Goal: Transaction & Acquisition: Purchase product/service

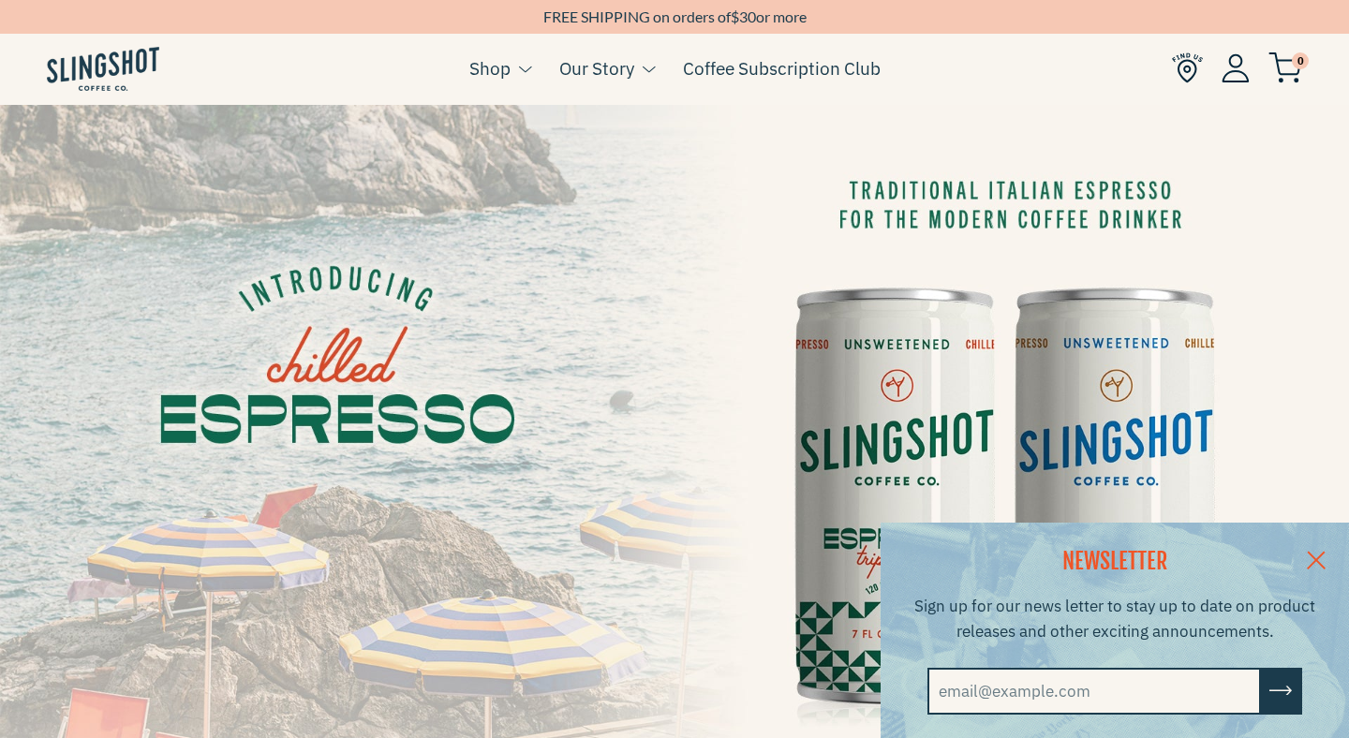
click at [1189, 67] on img at bounding box center [1187, 67] width 31 height 31
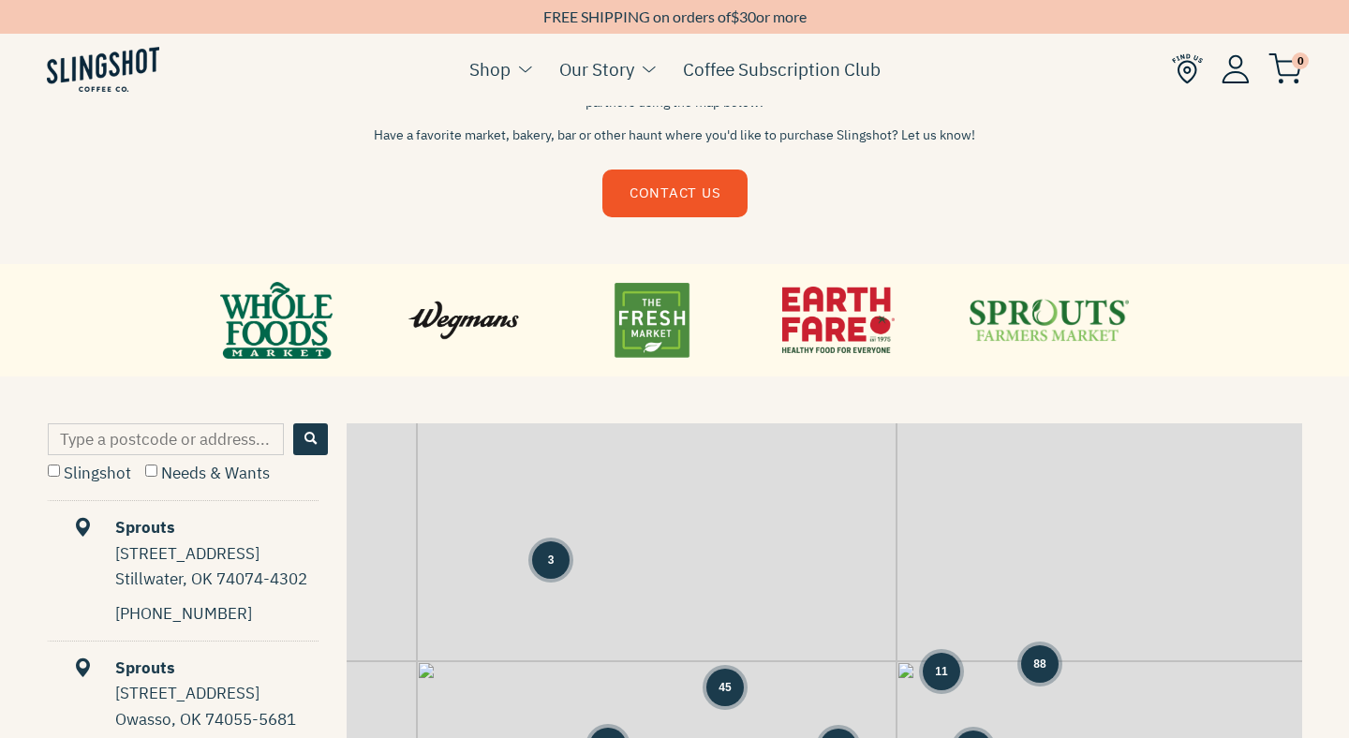
scroll to position [630, 0]
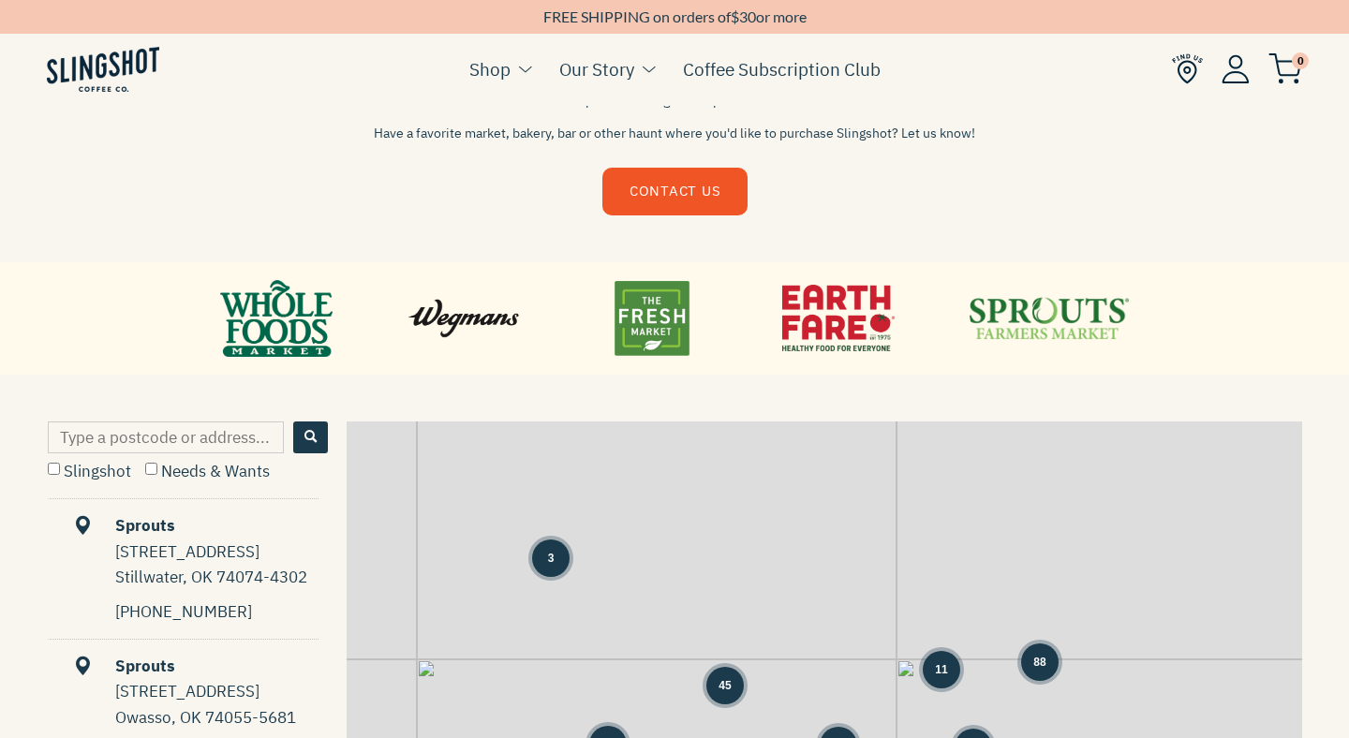
click at [188, 437] on input "Type a postcode or address..." at bounding box center [166, 438] width 236 height 32
type input "03753"
click at [52, 467] on input "Slingshot" at bounding box center [54, 469] width 12 height 12
checkbox input "true"
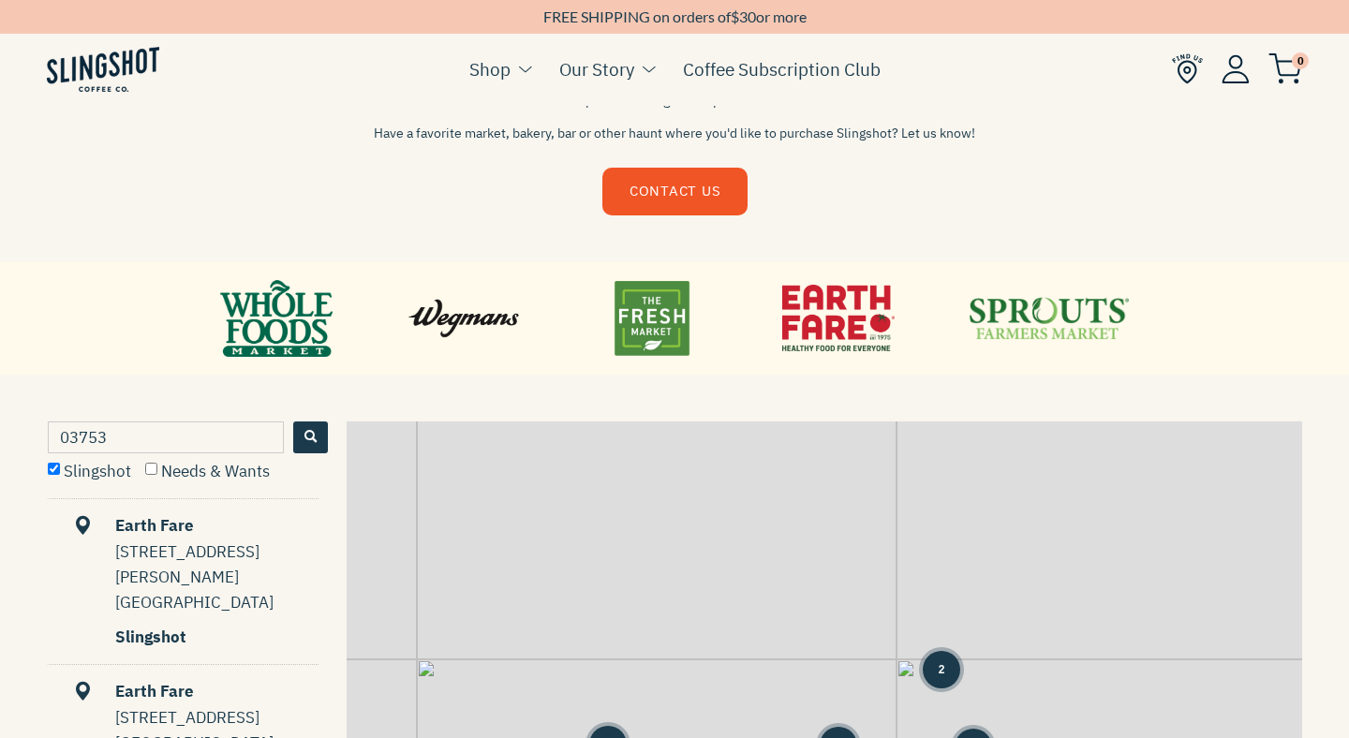
click at [310, 434] on span "Search" at bounding box center [311, 437] width 12 height 12
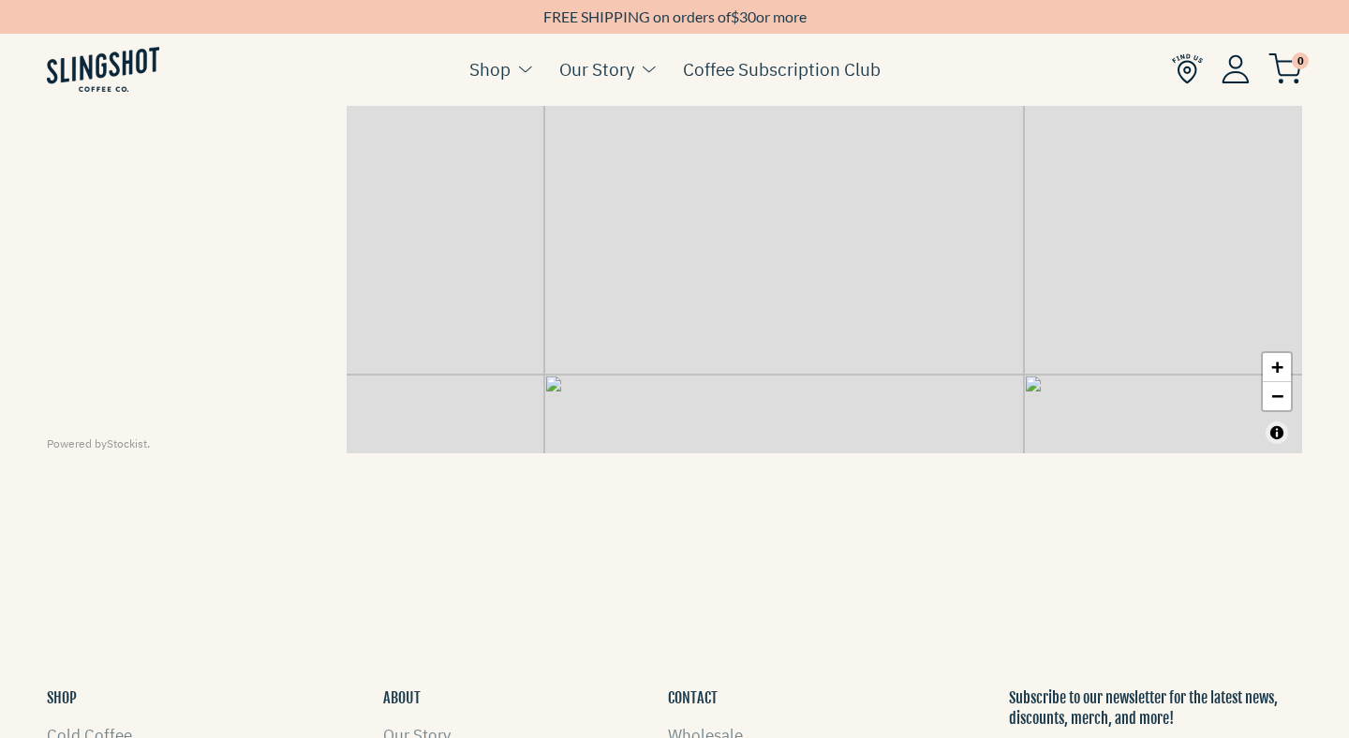
scroll to position [1189, 0]
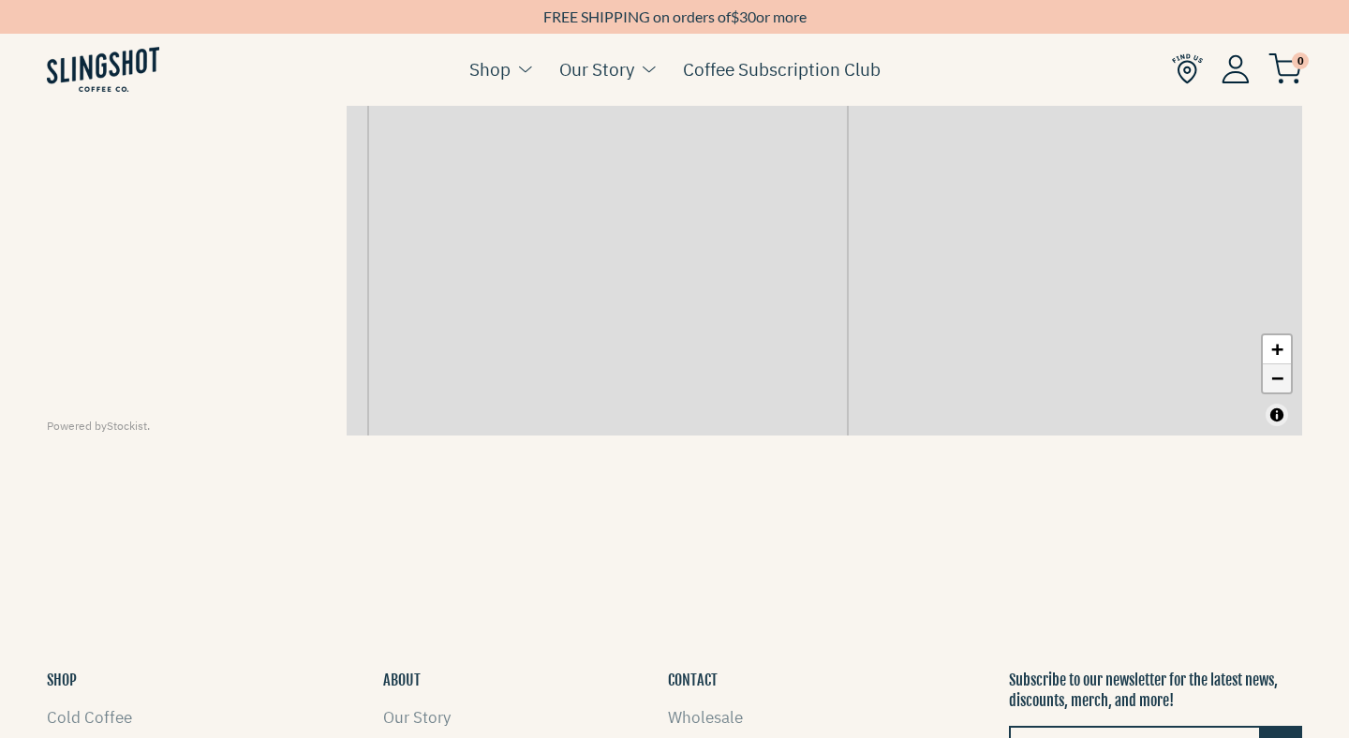
click at [1271, 379] on link "−" at bounding box center [1277, 378] width 28 height 28
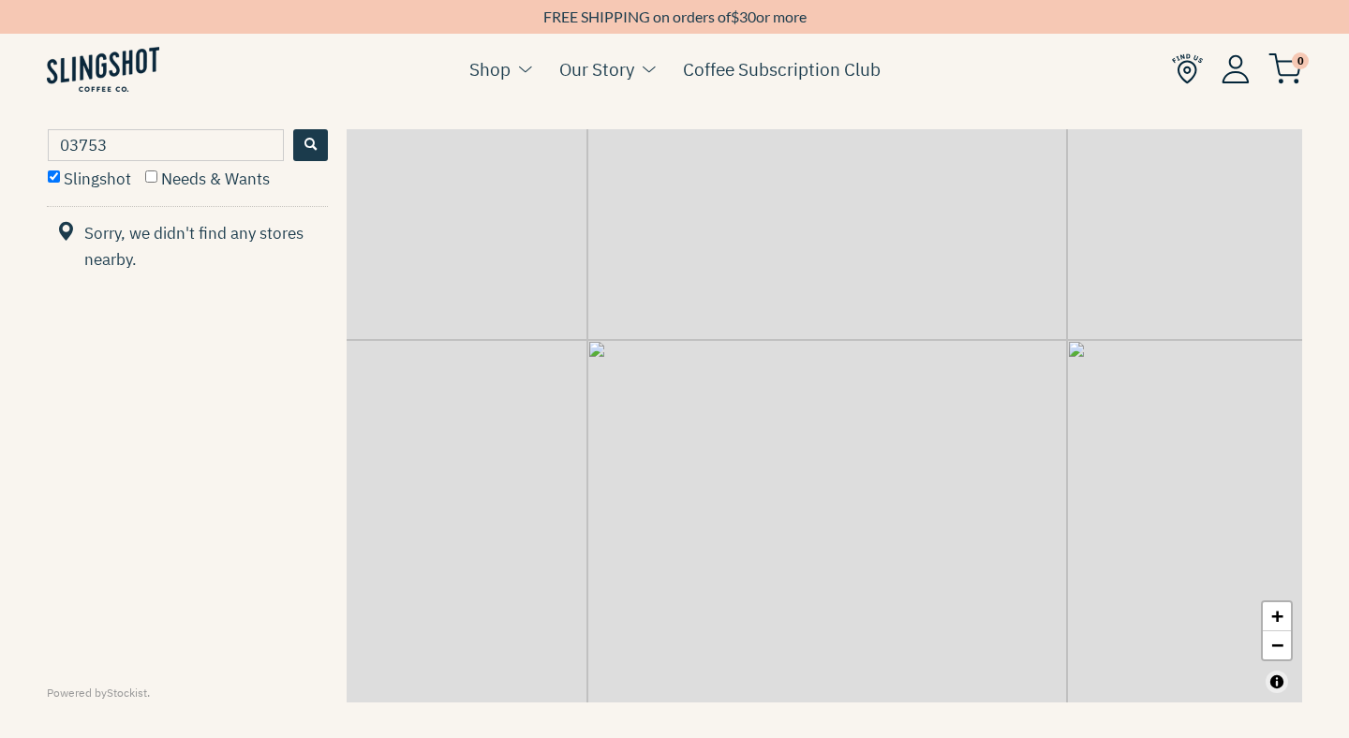
scroll to position [920, 0]
click at [1282, 647] on link "−" at bounding box center [1277, 647] width 28 height 28
click at [146, 143] on input "03753" at bounding box center [166, 147] width 236 height 32
type input "0"
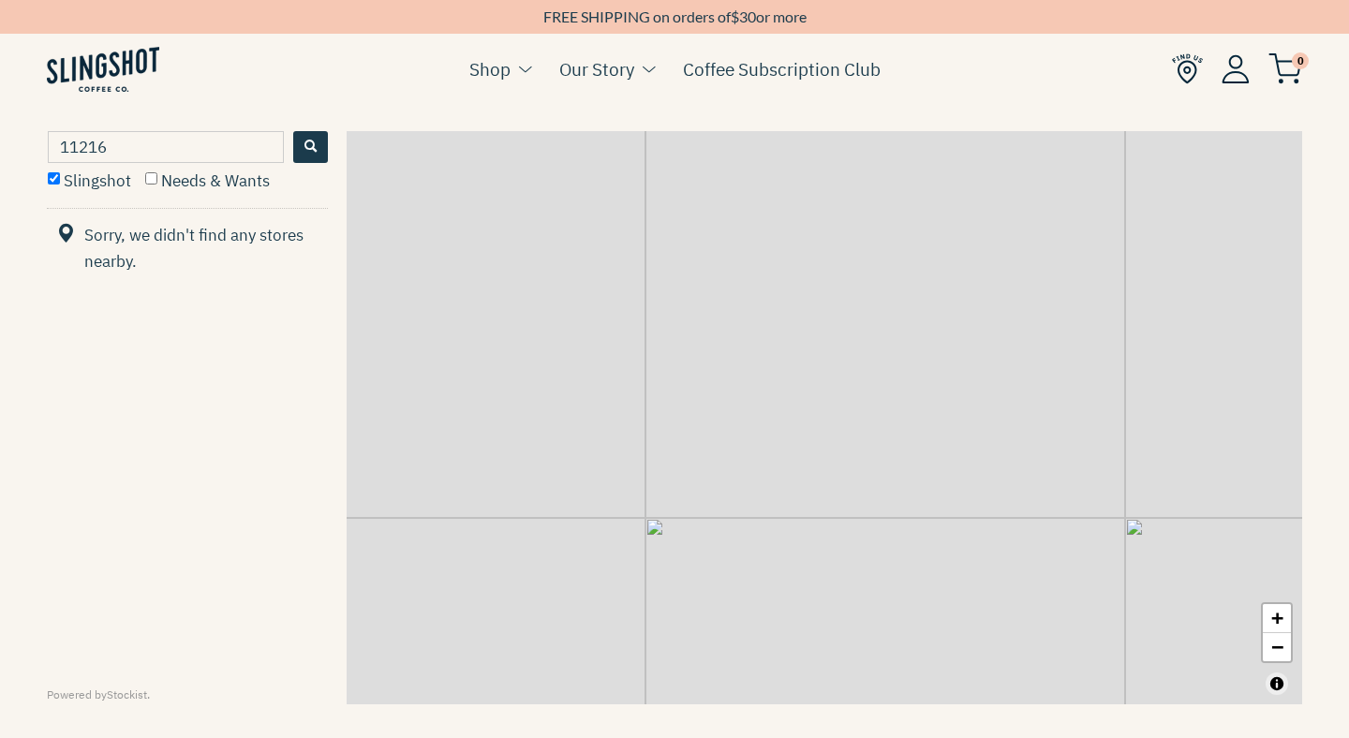
type input "11216"
click at [1281, 645] on link "−" at bounding box center [1277, 647] width 28 height 28
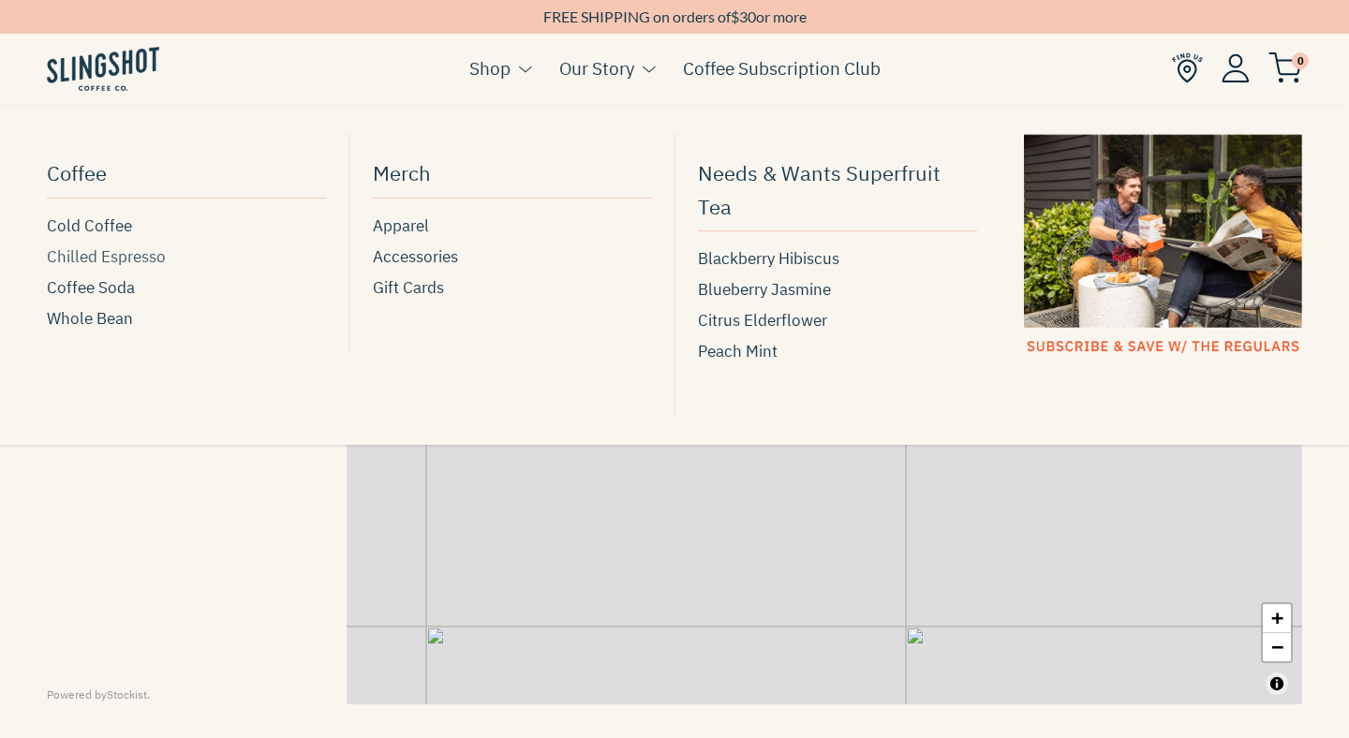
click at [146, 254] on span "Chilled Espresso" at bounding box center [106, 257] width 119 height 25
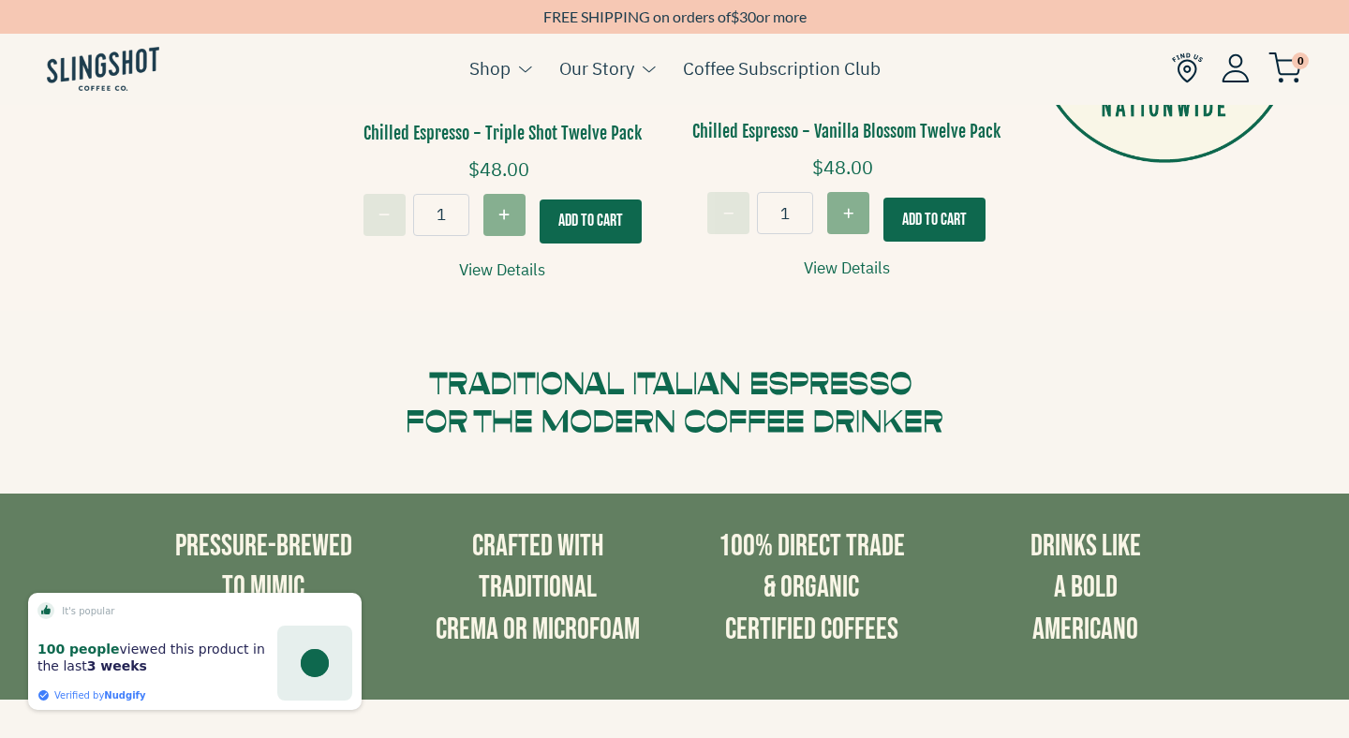
scroll to position [835, 0]
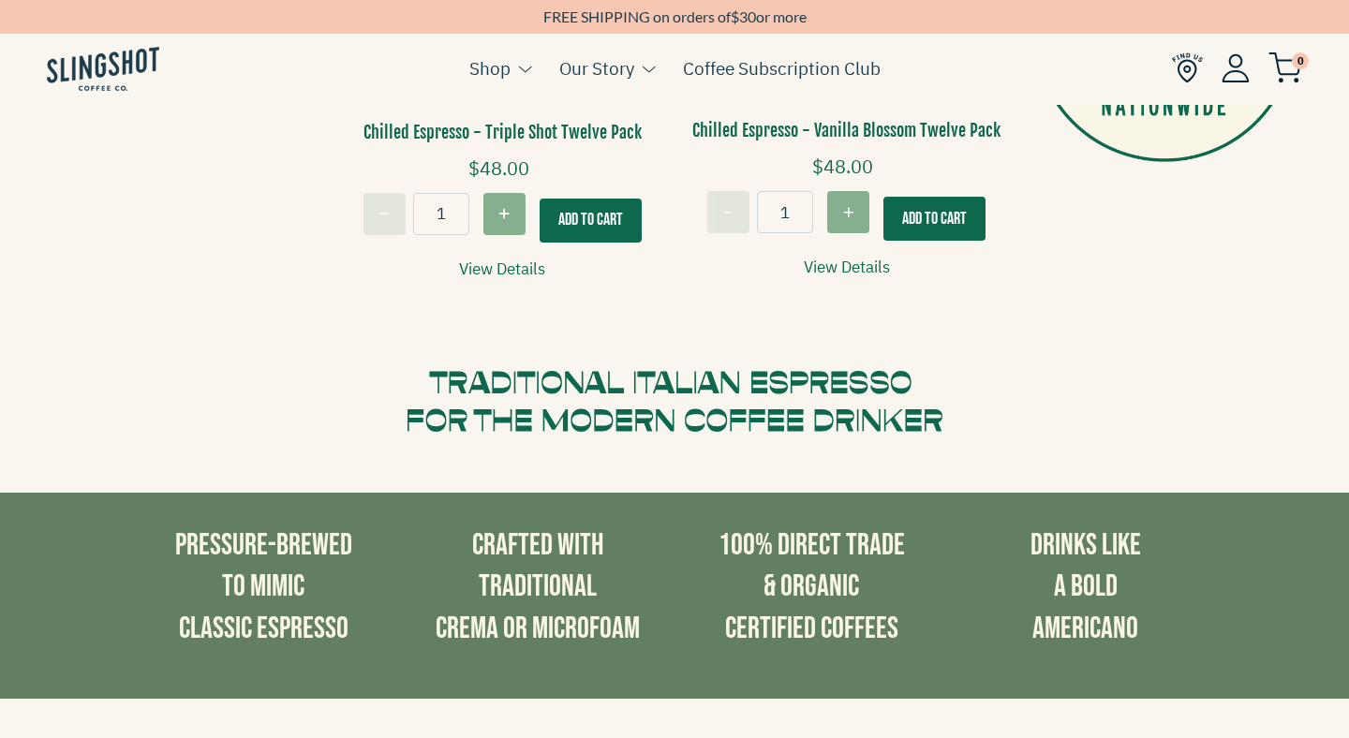
click at [868, 261] on link "View Details" at bounding box center [847, 267] width 86 height 25
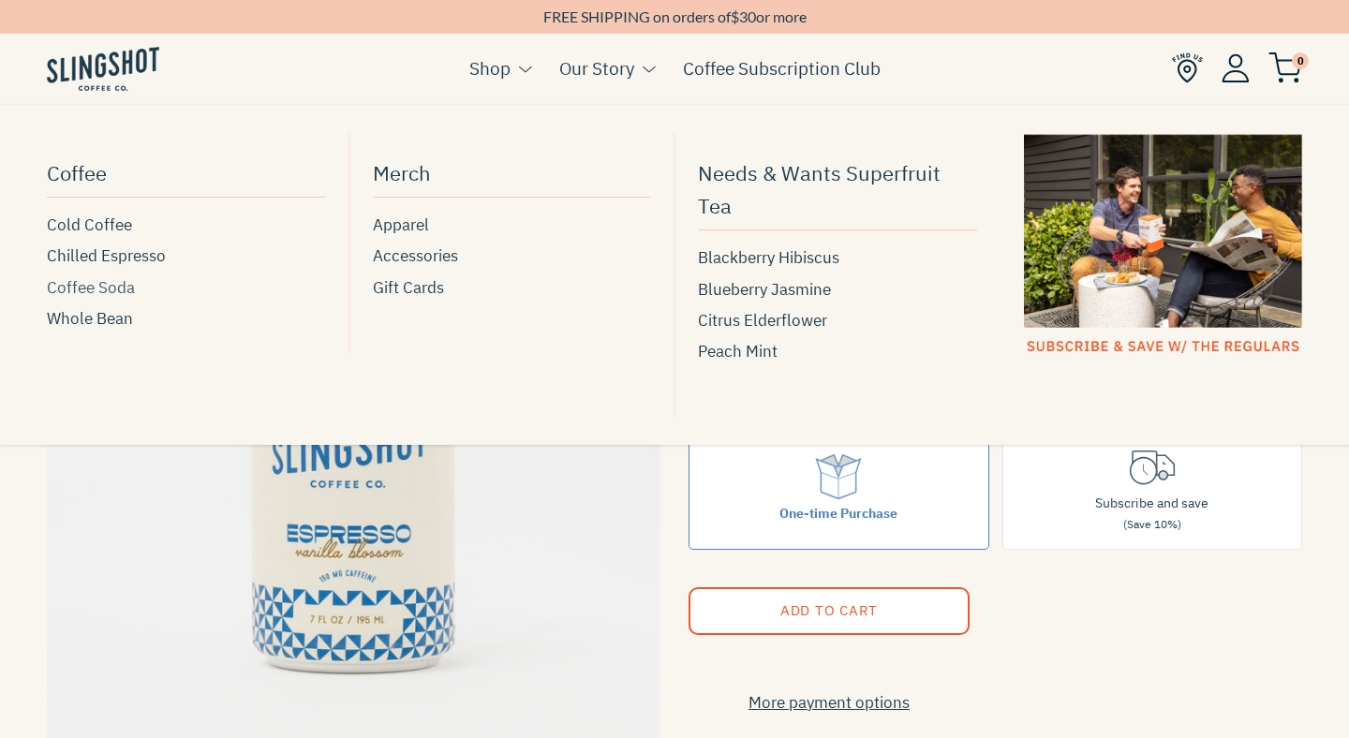
click at [125, 288] on span "Coffee Soda" at bounding box center [91, 287] width 88 height 25
